Goal: Task Accomplishment & Management: Complete application form

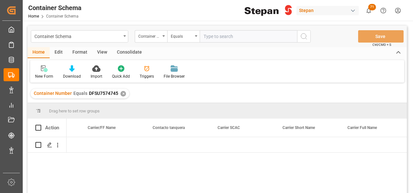
scroll to position [0, 5309]
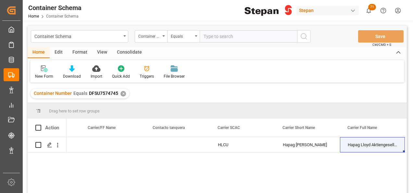
click at [121, 95] on div "✕" at bounding box center [123, 94] width 6 height 6
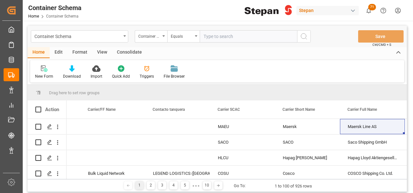
scroll to position [0, 5309]
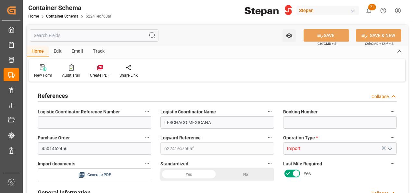
type input "0"
type input "1"
type input "17687"
type input "18-09-2025 15:50"
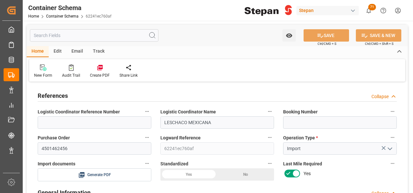
type input "18-09-2025 15:50"
type input "18-09-2025"
click at [293, 122] on input at bounding box center [340, 122] width 114 height 12
paste input "HLCURTM250630408"
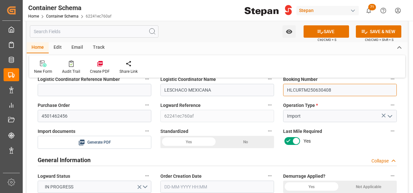
scroll to position [65, 0]
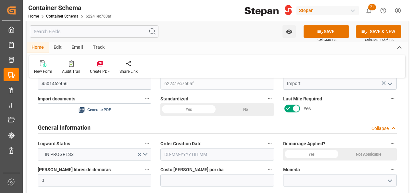
type input "HLCURTM250630408"
click at [194, 108] on div "Yes" at bounding box center [188, 109] width 57 height 12
drag, startPoint x: 258, startPoint y: 153, endPoint x: 254, endPoint y: 152, distance: 4.0
click at [258, 153] on input "text" at bounding box center [217, 154] width 114 height 12
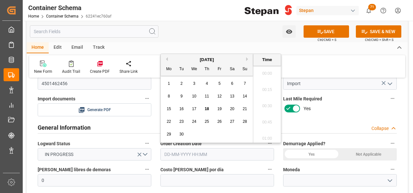
scroll to position [602, 0]
click at [182, 59] on div "September 2025" at bounding box center [207, 59] width 92 height 6
drag, startPoint x: 207, startPoint y: 108, endPoint x: 210, endPoint y: 108, distance: 3.3
click at [207, 108] on span "18" at bounding box center [206, 108] width 4 height 5
type input "18-09-2025 00:00"
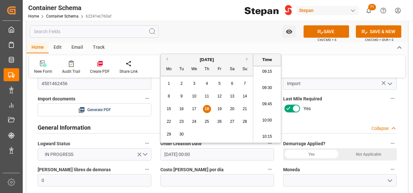
click at [206, 107] on span "18" at bounding box center [206, 108] width 4 height 5
click at [222, 153] on input "18-09-2025 00:00" at bounding box center [217, 154] width 114 height 12
click at [322, 62] on div "New Form Audit Trail Create PDF Share Link" at bounding box center [217, 66] width 376 height 22
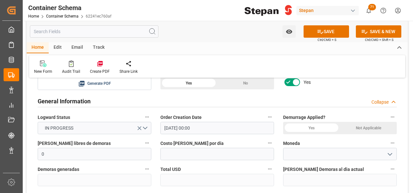
scroll to position [130, 0]
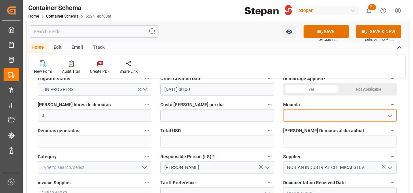
click at [394, 115] on input at bounding box center [340, 115] width 114 height 12
click at [391, 118] on icon "open menu" at bounding box center [390, 116] width 8 height 8
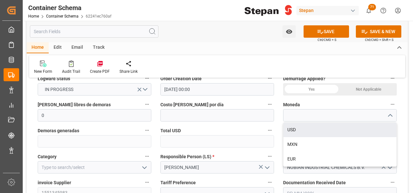
drag, startPoint x: 295, startPoint y: 129, endPoint x: 290, endPoint y: 128, distance: 4.6
click at [294, 129] on div "USD" at bounding box center [339, 129] width 113 height 15
type input "USD"
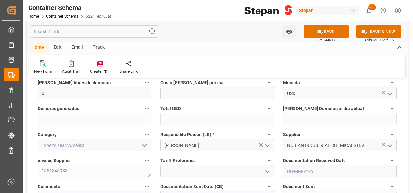
scroll to position [162, 0]
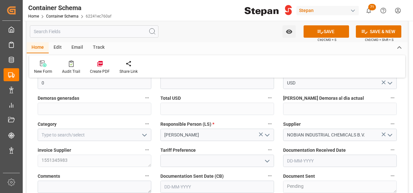
click at [144, 135] on icon "open menu" at bounding box center [145, 135] width 8 height 8
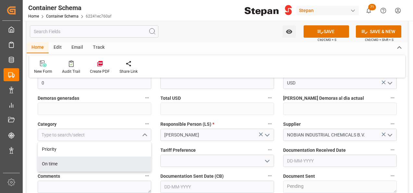
click at [51, 162] on div "On time" at bounding box center [94, 163] width 113 height 15
type input "On time"
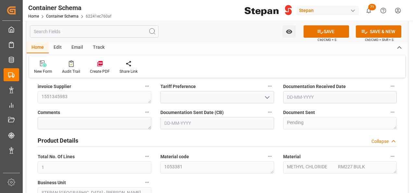
scroll to position [227, 0]
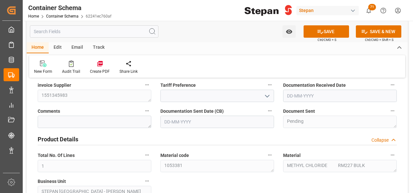
click at [267, 94] on icon "open menu" at bounding box center [267, 96] width 8 height 8
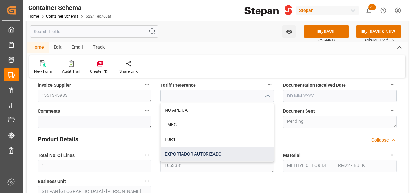
click at [175, 150] on div "EXPORTADOR AUTORIZADO" at bounding box center [217, 154] width 113 height 15
type input "EXPORTADOR AUTORIZADO"
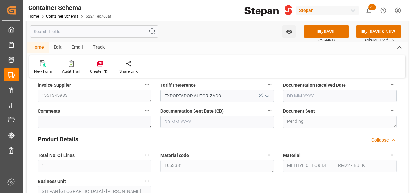
click at [325, 95] on input "text" at bounding box center [340, 96] width 114 height 12
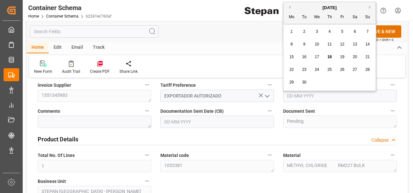
click at [290, 58] on span "15" at bounding box center [291, 57] width 4 height 5
type input "[DATE]"
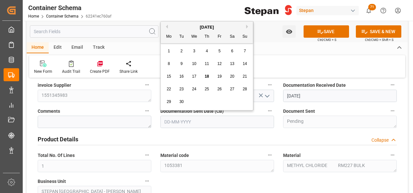
click at [193, 119] on input "text" at bounding box center [217, 122] width 114 height 12
click at [181, 27] on div "September 2025" at bounding box center [207, 27] width 92 height 6
click at [207, 78] on span "18" at bounding box center [206, 76] width 4 height 5
type input "18-09-2025"
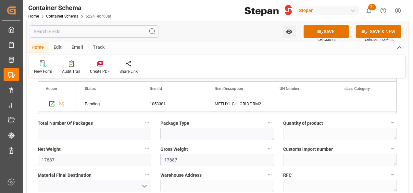
scroll to position [422, 0]
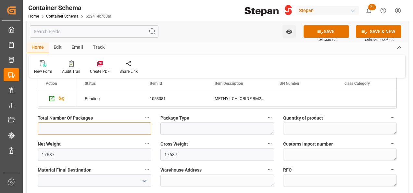
click at [84, 122] on input "text" at bounding box center [95, 128] width 114 height 12
type input "1"
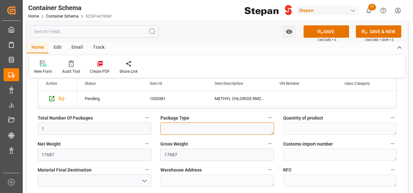
drag, startPoint x: 174, startPoint y: 126, endPoint x: 181, endPoint y: 126, distance: 6.8
click at [174, 126] on textarea at bounding box center [217, 128] width 114 height 12
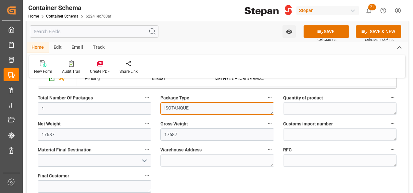
scroll to position [487, 0]
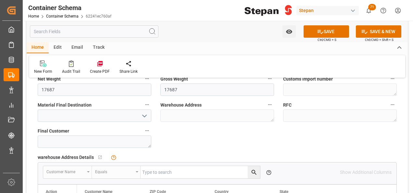
type textarea "ISOTANQUE"
click at [146, 115] on icon "open menu" at bounding box center [145, 116] width 8 height 8
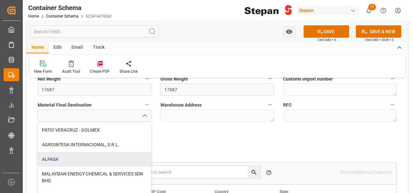
click at [64, 155] on div "ALPASA" at bounding box center [94, 159] width 113 height 15
type input "ALPASA"
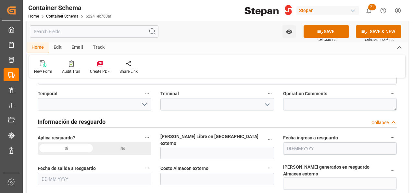
scroll to position [617, 0]
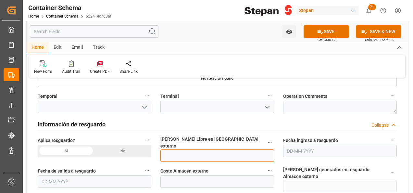
click at [170, 154] on input "text" at bounding box center [217, 155] width 114 height 12
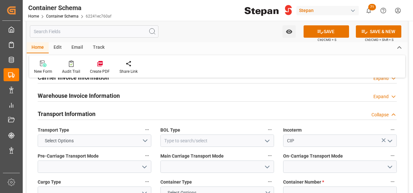
scroll to position [779, 0]
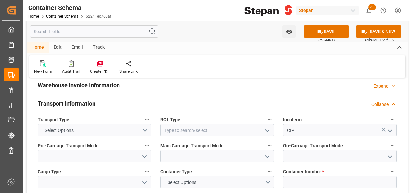
type input "30"
click at [146, 124] on button "Select Options" at bounding box center [95, 130] width 114 height 12
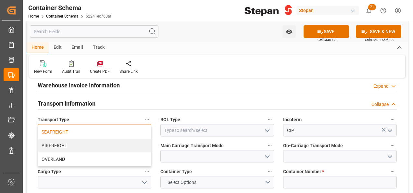
click at [48, 125] on div "SEAFREIGHT" at bounding box center [94, 132] width 113 height 14
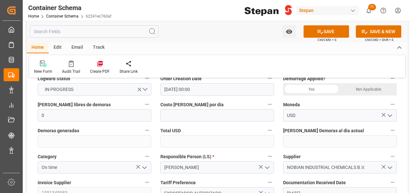
scroll to position [0, 0]
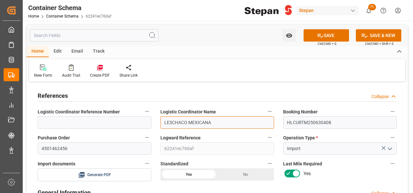
drag, startPoint x: 212, startPoint y: 121, endPoint x: 145, endPoint y: 116, distance: 67.3
type input "GRUPO ESPECIALIZADO"
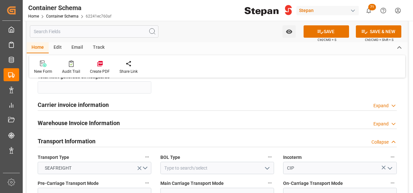
scroll to position [779, 0]
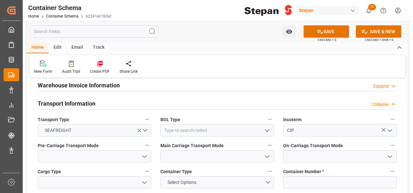
click at [265, 127] on icon "open menu" at bounding box center [267, 131] width 8 height 8
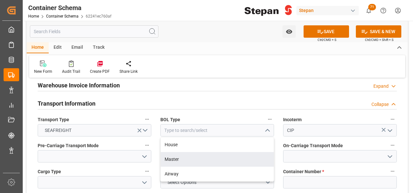
drag, startPoint x: 170, startPoint y: 149, endPoint x: 166, endPoint y: 149, distance: 3.9
click at [168, 152] on div "Master" at bounding box center [217, 159] width 113 height 15
type input "Master"
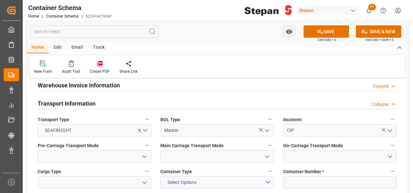
click at [143, 153] on icon "open menu" at bounding box center [145, 157] width 8 height 8
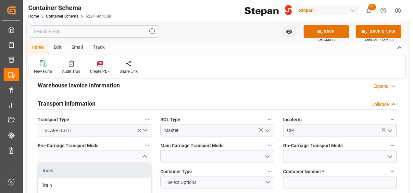
click at [45, 163] on div "Truck" at bounding box center [94, 170] width 113 height 15
type input "Truck"
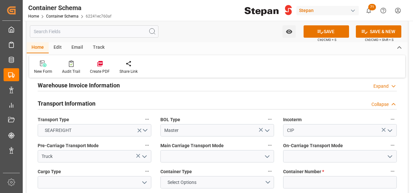
click at [266, 153] on icon "open menu" at bounding box center [267, 157] width 8 height 8
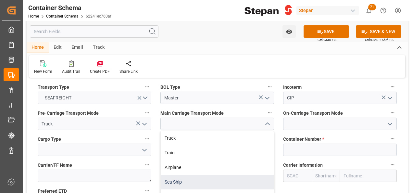
click at [167, 175] on div "Sea Ship" at bounding box center [217, 182] width 113 height 15
type input "Sea Ship"
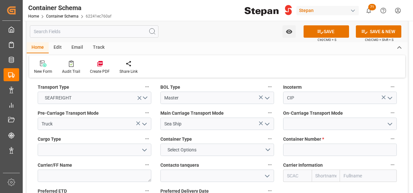
click at [388, 120] on icon "open menu" at bounding box center [390, 124] width 8 height 8
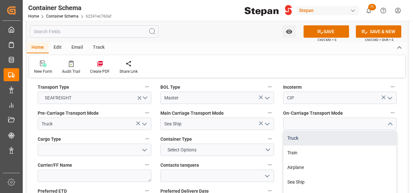
click at [298, 131] on div "Truck" at bounding box center [339, 138] width 113 height 15
type input "Truck"
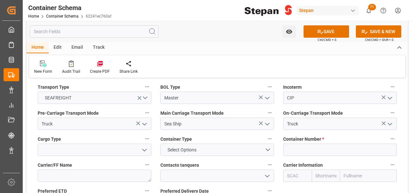
click at [143, 146] on icon "open menu" at bounding box center [145, 150] width 8 height 8
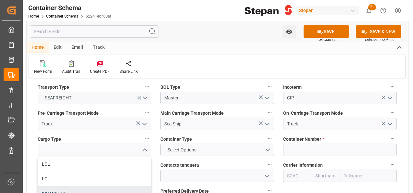
click at [49, 186] on div "ISOTANQUE" at bounding box center [94, 193] width 113 height 15
type input "ISOTANQUE"
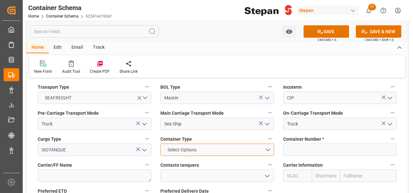
click at [267, 143] on button "Select Options" at bounding box center [217, 149] width 114 height 12
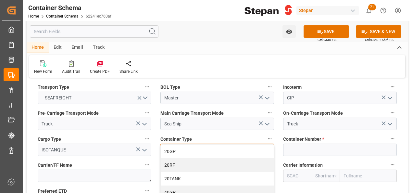
click at [176, 172] on div "20TANK" at bounding box center [217, 179] width 113 height 14
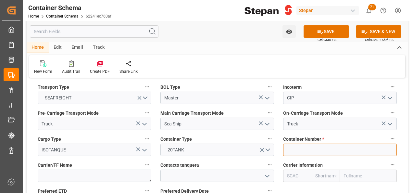
click at [292, 143] on input at bounding box center [340, 149] width 114 height 12
paste input "EXFU 5219157"
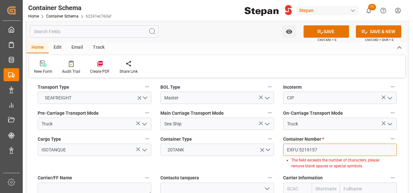
click at [297, 143] on input "EXFU 5219157" at bounding box center [340, 149] width 114 height 12
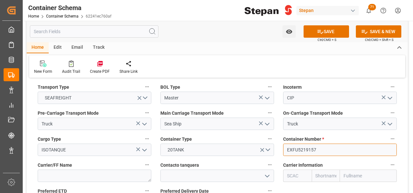
type input "EXFU5219157"
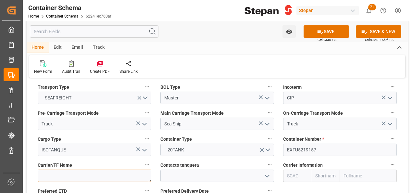
click at [110, 169] on textarea at bounding box center [95, 175] width 114 height 12
drag, startPoint x: 55, startPoint y: 166, endPoint x: 32, endPoint y: 162, distance: 23.1
click at [32, 162] on div "References Collapse Logistic Coordinator Reference Number Logistic Coordinator …" at bounding box center [217, 155] width 381 height 1766
paste textarea "N HARTOGH GAS LOGISTICS"
type textarea "DEN HARTOGH GAS LOGISTICS"
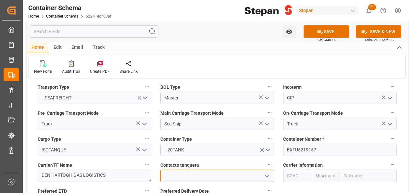
click at [182, 169] on input at bounding box center [217, 175] width 114 height 12
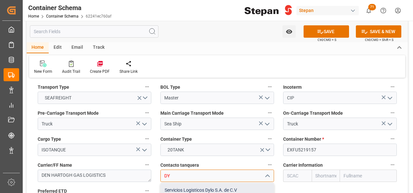
click at [203, 183] on div "Servicios Logisticos Dylo S.A. de C.V" at bounding box center [217, 190] width 113 height 15
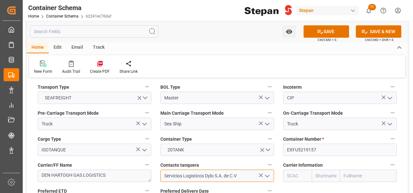
type input "Servicios Logisticos Dylo S.A. de C.V"
click at [350, 169] on input "text" at bounding box center [368, 175] width 57 height 12
type input "HAPA"
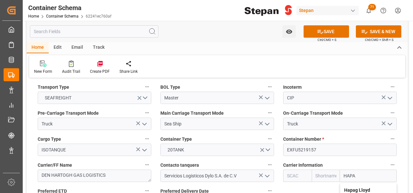
click at [353, 183] on div "Hapag Lloyd Aktiengesellschaft" at bounding box center [368, 193] width 56 height 21
type input "HLCU"
type input "Hapag Lloyd"
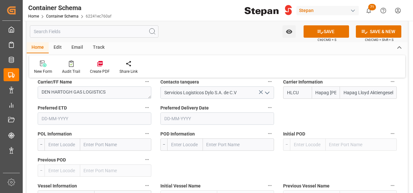
scroll to position [909, 0]
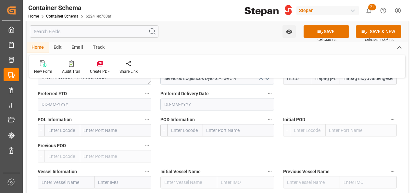
type input "Hapag Lloyd Aktiengesellschaft"
click at [95, 124] on input "text" at bounding box center [115, 130] width 71 height 12
click at [94, 124] on input "text" at bounding box center [115, 130] width 71 height 12
type input "ROTTE"
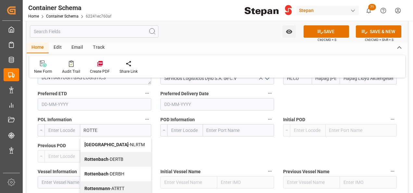
click at [100, 142] on b "Rotterdam" at bounding box center [106, 144] width 44 height 5
type input "NLRTM"
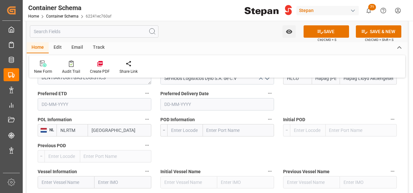
type input "Rotterdam"
click at [236, 124] on input "text" at bounding box center [238, 130] width 71 height 12
type input "ALTAMIRA"
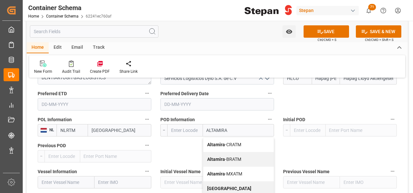
click at [218, 171] on b "Altamira" at bounding box center [216, 173] width 18 height 5
type input "MXATM"
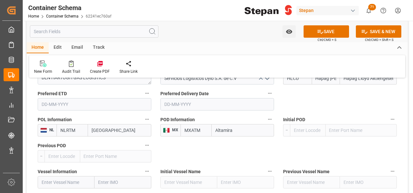
type input "Altamira"
click at [125, 176] on input "text" at bounding box center [122, 182] width 57 height 12
click at [58, 176] on input "text" at bounding box center [66, 182] width 57 height 12
paste input "PORTO KAGIO"
type input "PORTO KAGIO"
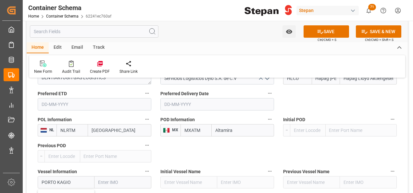
drag, startPoint x: 57, startPoint y: 183, endPoint x: 128, endPoint y: 123, distance: 92.7
click at [57, 192] on b "PORTO KAGIO" at bounding box center [57, 196] width 30 height 5
type input "9261451"
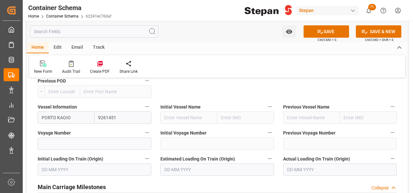
scroll to position [974, 0]
type input "PORTO KAGIO"
click at [58, 137] on input at bounding box center [95, 143] width 114 height 12
paste input "536W"
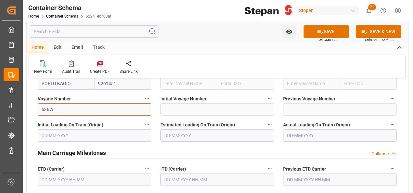
scroll to position [1038, 0]
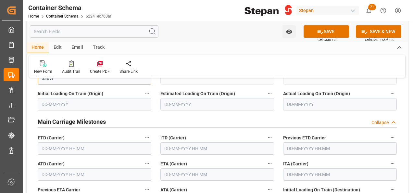
type input "536W"
click at [68, 142] on input "text" at bounding box center [95, 148] width 114 height 12
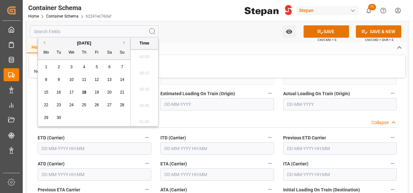
scroll to position [602, 0]
click at [82, 80] on span "11" at bounding box center [84, 79] width 4 height 5
type input "11-09-2025 00:00"
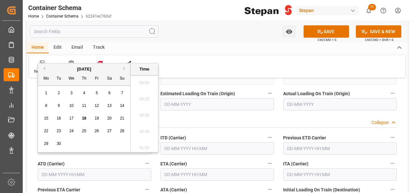
click at [76, 168] on input "text" at bounding box center [95, 174] width 114 height 12
click at [84, 107] on span "11" at bounding box center [84, 105] width 4 height 5
type input "11-09-2025 00:00"
click at [178, 168] on input "text" at bounding box center [217, 174] width 114 height 12
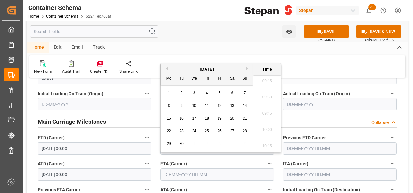
click at [245, 68] on div "September 2025" at bounding box center [207, 69] width 92 height 6
click at [247, 67] on button "Next Month" at bounding box center [248, 69] width 4 height 4
click at [221, 106] on span "10" at bounding box center [219, 105] width 4 height 5
click at [205, 94] on div "2" at bounding box center [207, 93] width 8 height 8
type input "02-10-2025 00:00"
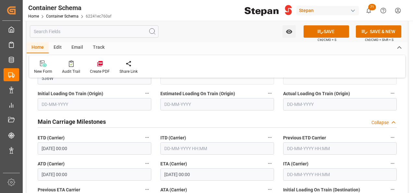
click at [294, 60] on div "New Form Audit Trail Create PDF Share Link" at bounding box center [217, 66] width 376 height 22
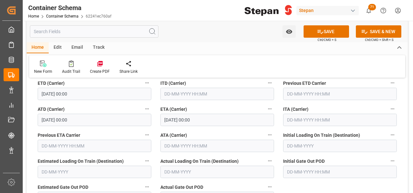
scroll to position [1103, 0]
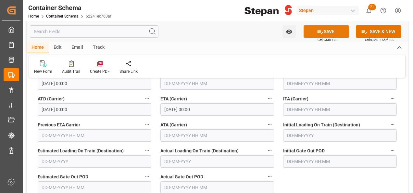
click at [330, 31] on button "SAVE" at bounding box center [325, 31] width 45 height 12
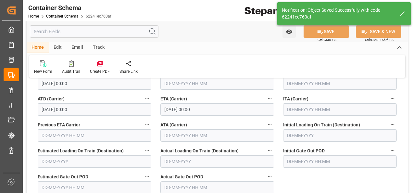
type input "GRUPO ESPECIALIZADO"
type textarea "Documents Sent"
type textarea "1 ISOTANQUE"
type input "MXATM"
type input "Altamira"
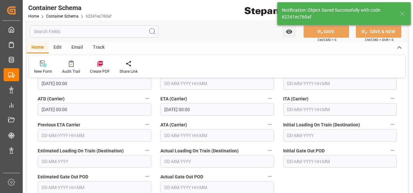
type input "PORTO KAGIO"
type input "9261451"
type input "536W"
type textarea "pod"
type input "11-09-2025 00:00"
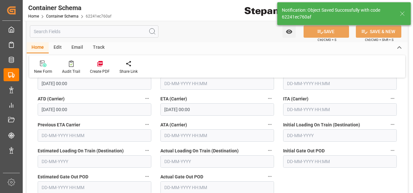
type input "02-10-2025 00:00"
type input "18-09-2025"
type input "18-09-2025 15:59"
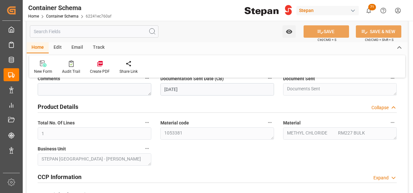
scroll to position [0, 0]
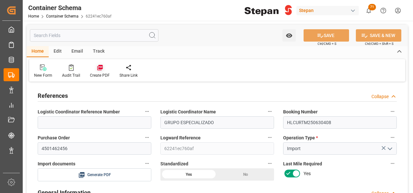
click at [97, 66] on icon at bounding box center [100, 68] width 6 height 6
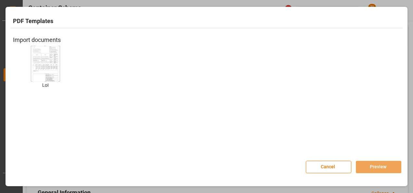
click at [51, 46] on img at bounding box center [45, 63] width 26 height 37
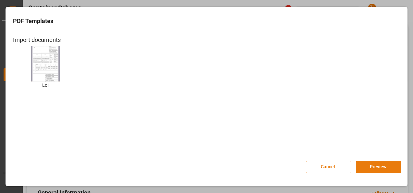
click at [376, 164] on button "Preview" at bounding box center [378, 167] width 45 height 12
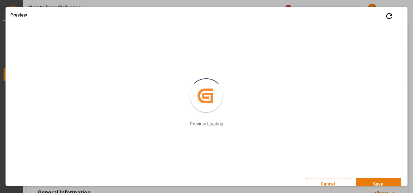
click at [379, 181] on button "Save" at bounding box center [378, 184] width 45 height 12
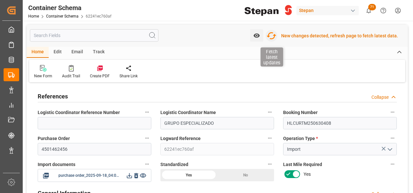
click at [272, 33] on icon "button" at bounding box center [271, 35] width 10 height 7
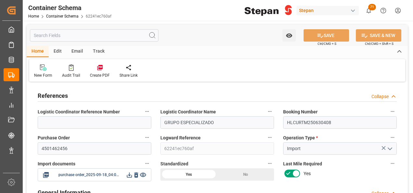
type input "0"
type input "1"
type input "17687"
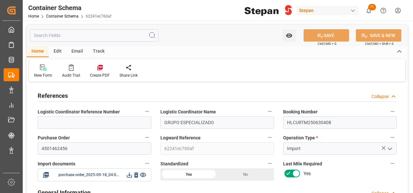
type input "30"
type input "Hapag Lloyd"
type input "Hapag Lloyd Aktiengesellschaft"
type input "NLRTM"
type input "MXATM"
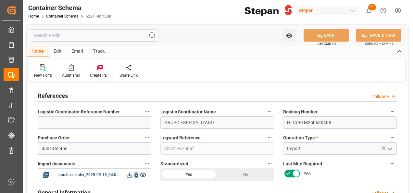
type input "MXATM"
type input "9261451"
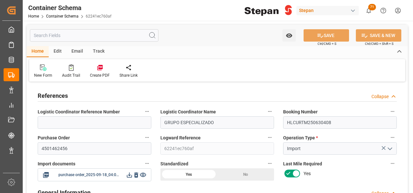
type input "0"
type input "18-09-2025 00:00"
type input "[DATE]"
type input "18-09-2025"
type input "11-09-2025 00:00"
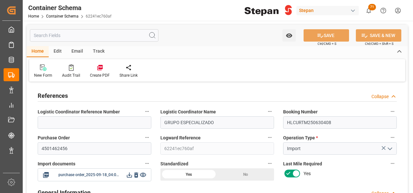
type input "11-09-2025 00:00"
type input "02-10-2025 00:00"
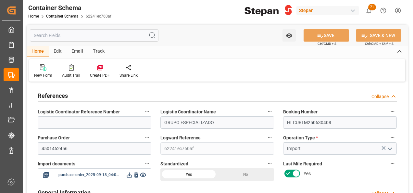
type input "02-10-2025 00:00"
type input "18-09-2025"
type input "18-09-2025 16:01"
type input "18-09-2025 15:50"
type input "18-09-2025"
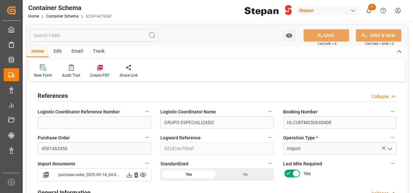
click at [128, 176] on icon at bounding box center [129, 174] width 7 height 7
click at [127, 176] on icon at bounding box center [129, 174] width 7 height 7
